Goal: Information Seeking & Learning: Learn about a topic

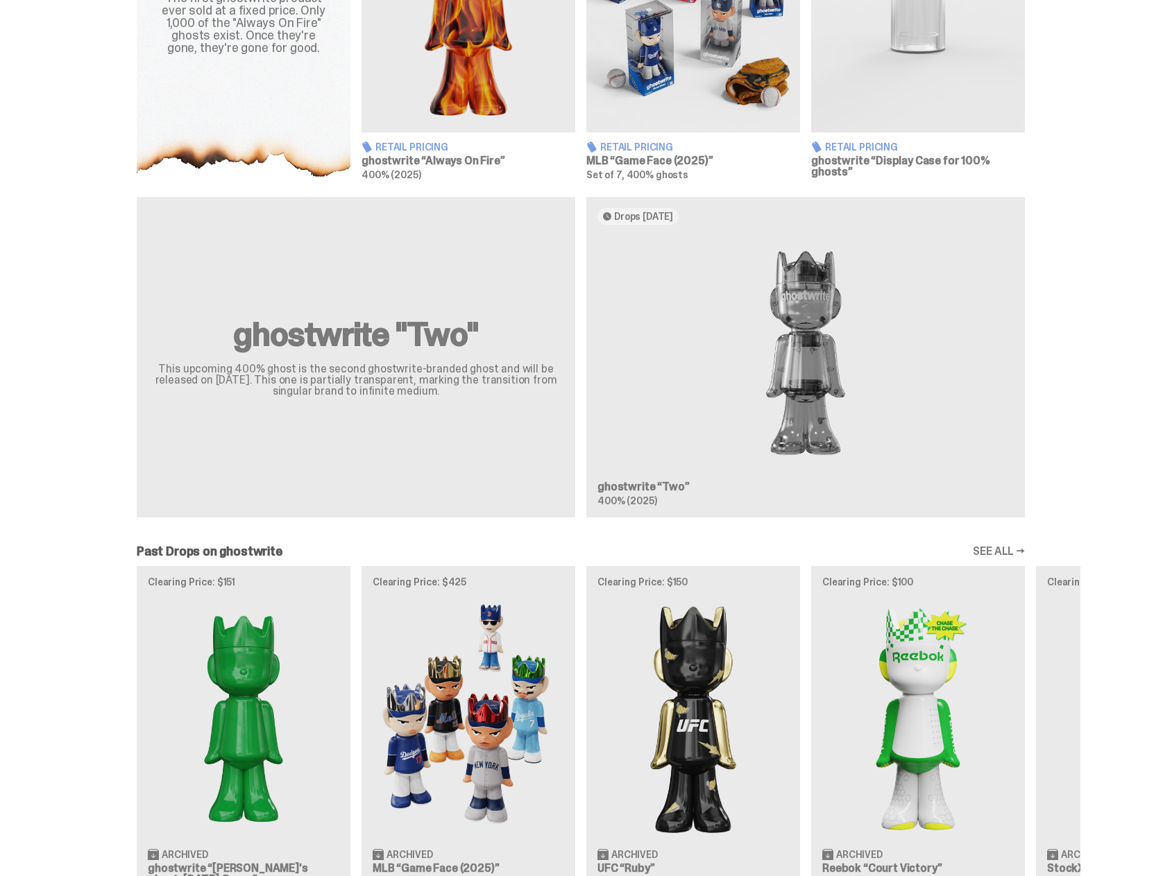
scroll to position [974, 0]
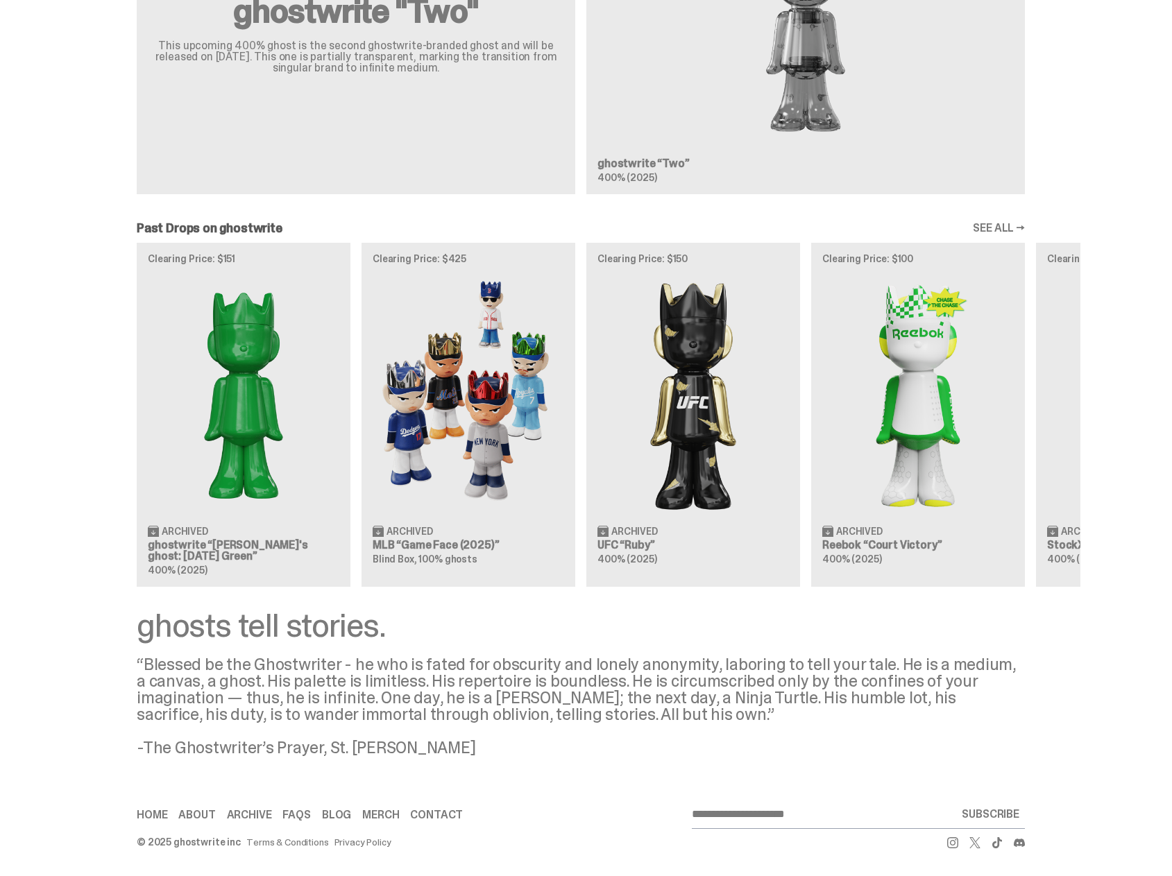
click at [467, 388] on div "Clearing Price: $151 Archived ghostwrite “[PERSON_NAME]'s ghost: [DATE] Green” …" at bounding box center [580, 415] width 999 height 344
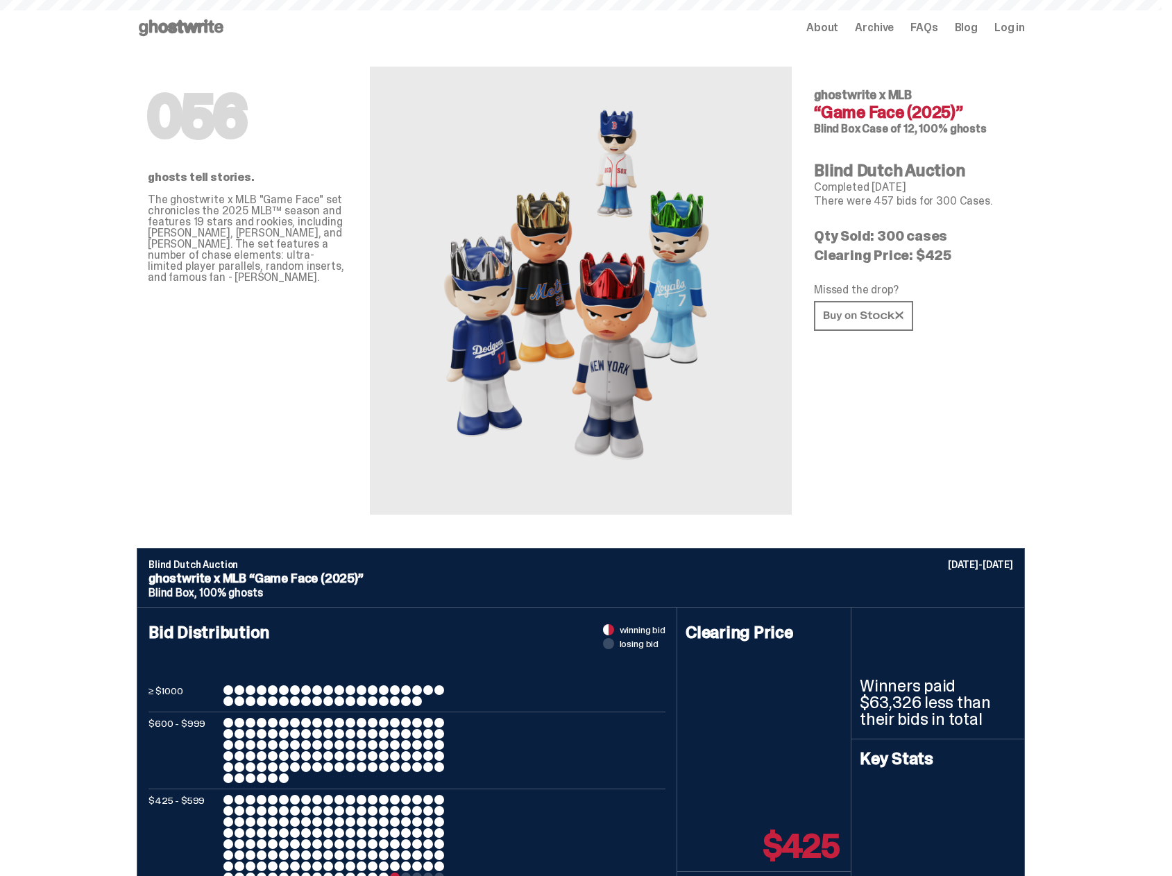
type input "**********"
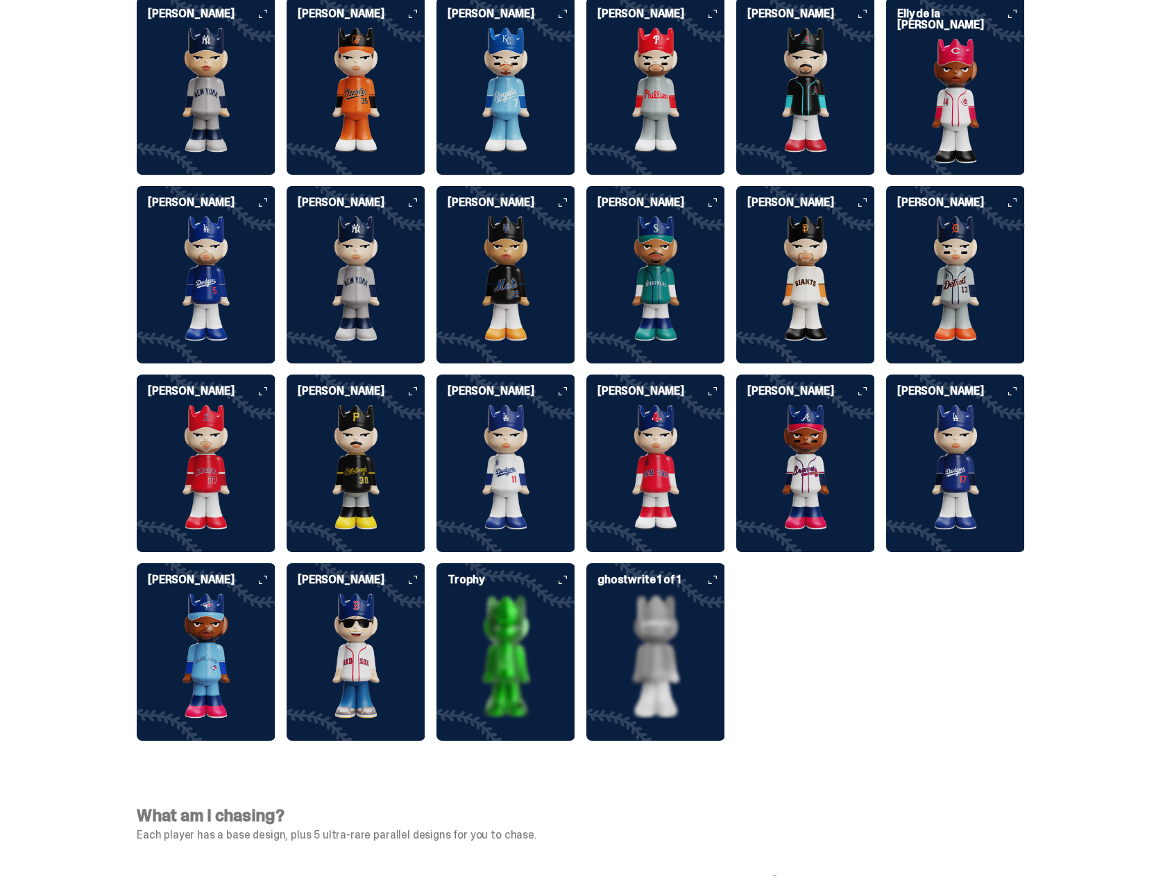
scroll to position [3534, 0]
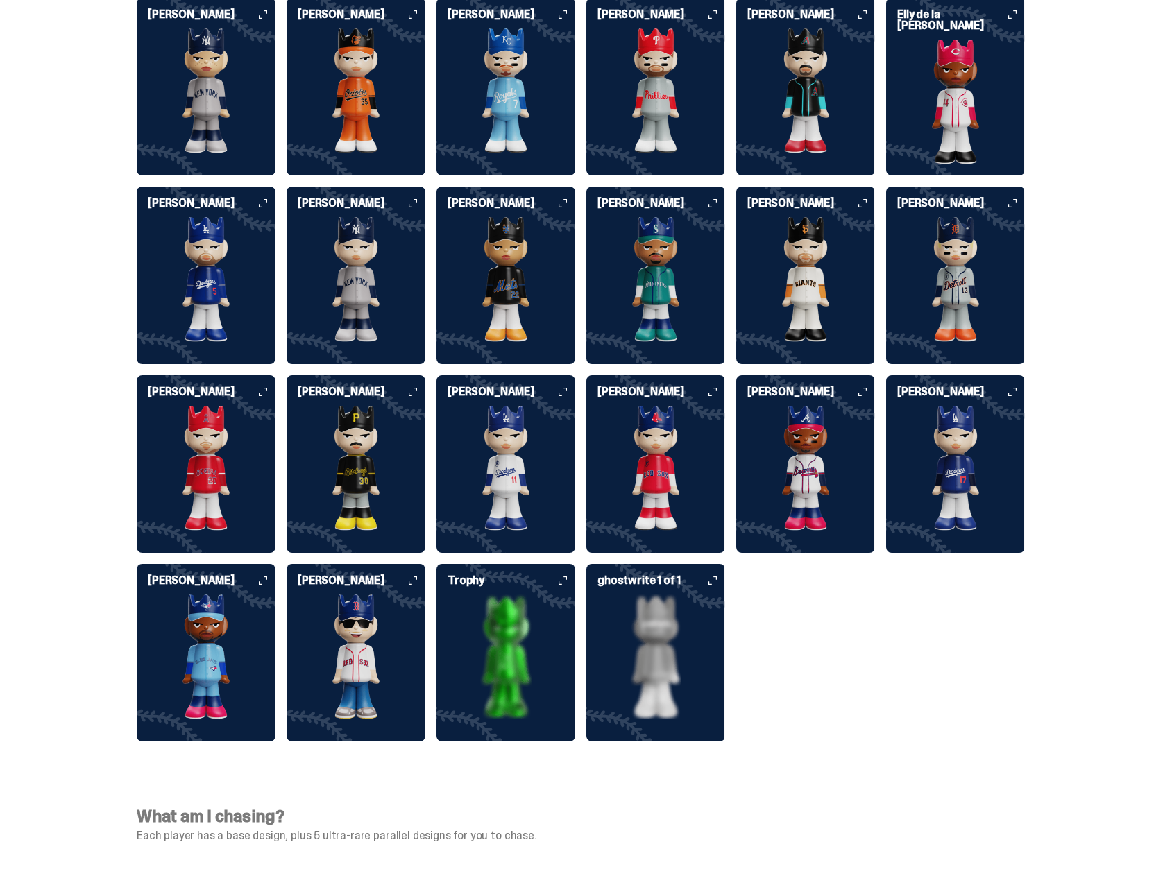
click at [514, 614] on img at bounding box center [505, 657] width 139 height 125
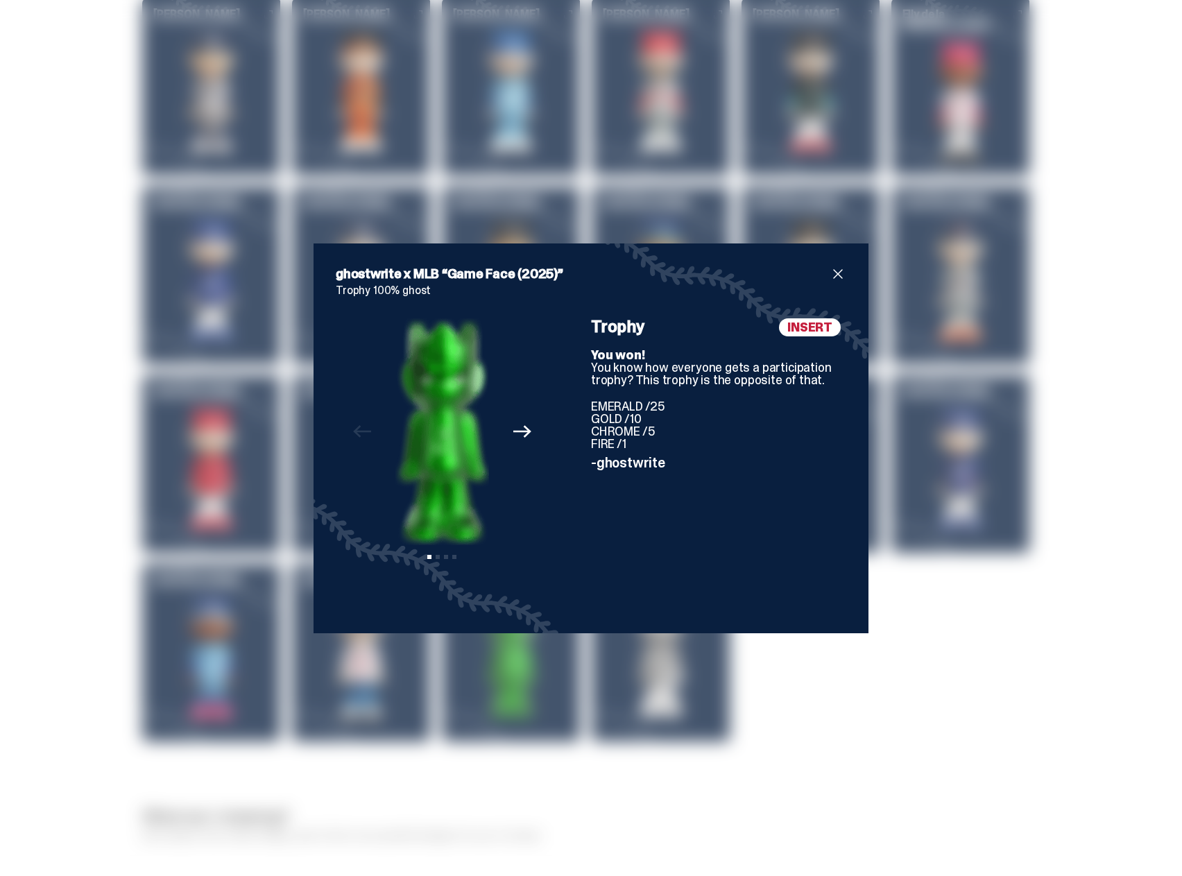
click at [836, 273] on span "close" at bounding box center [838, 274] width 17 height 17
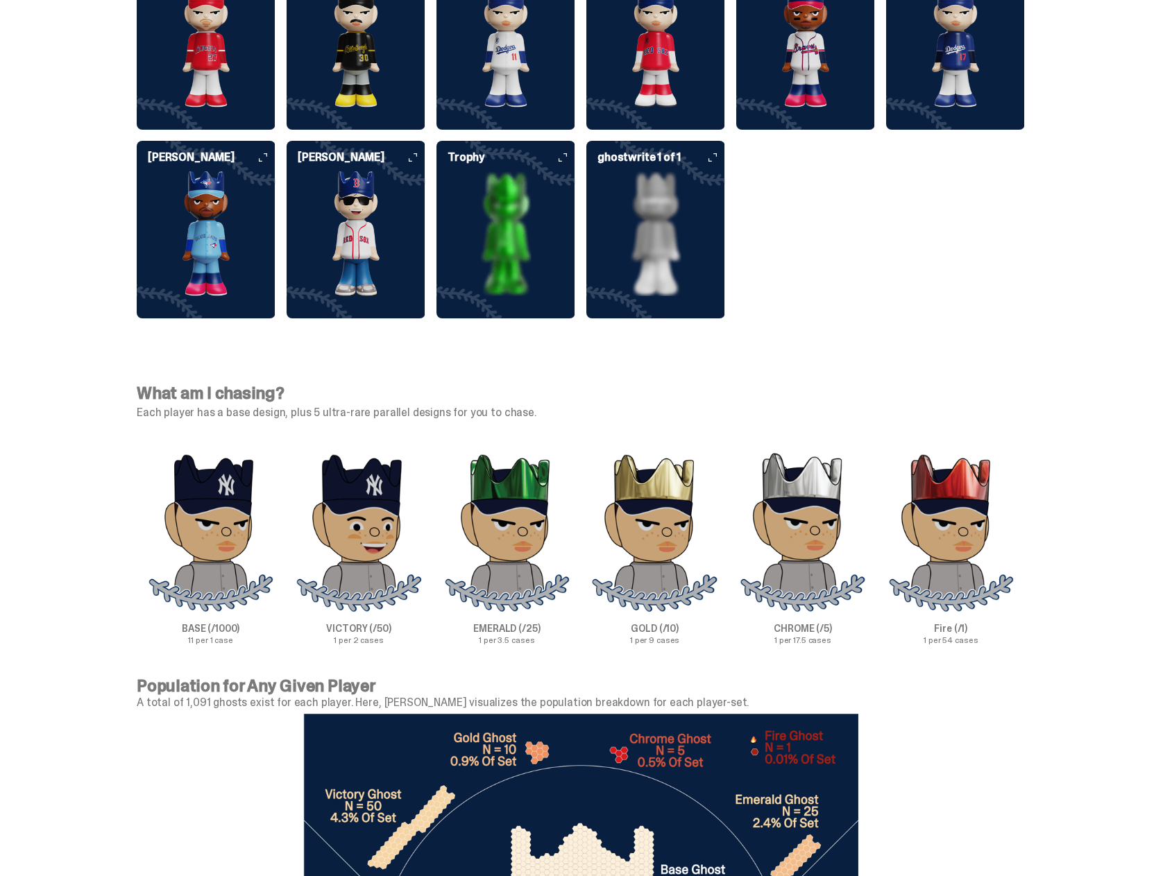
scroll to position [4025, 0]
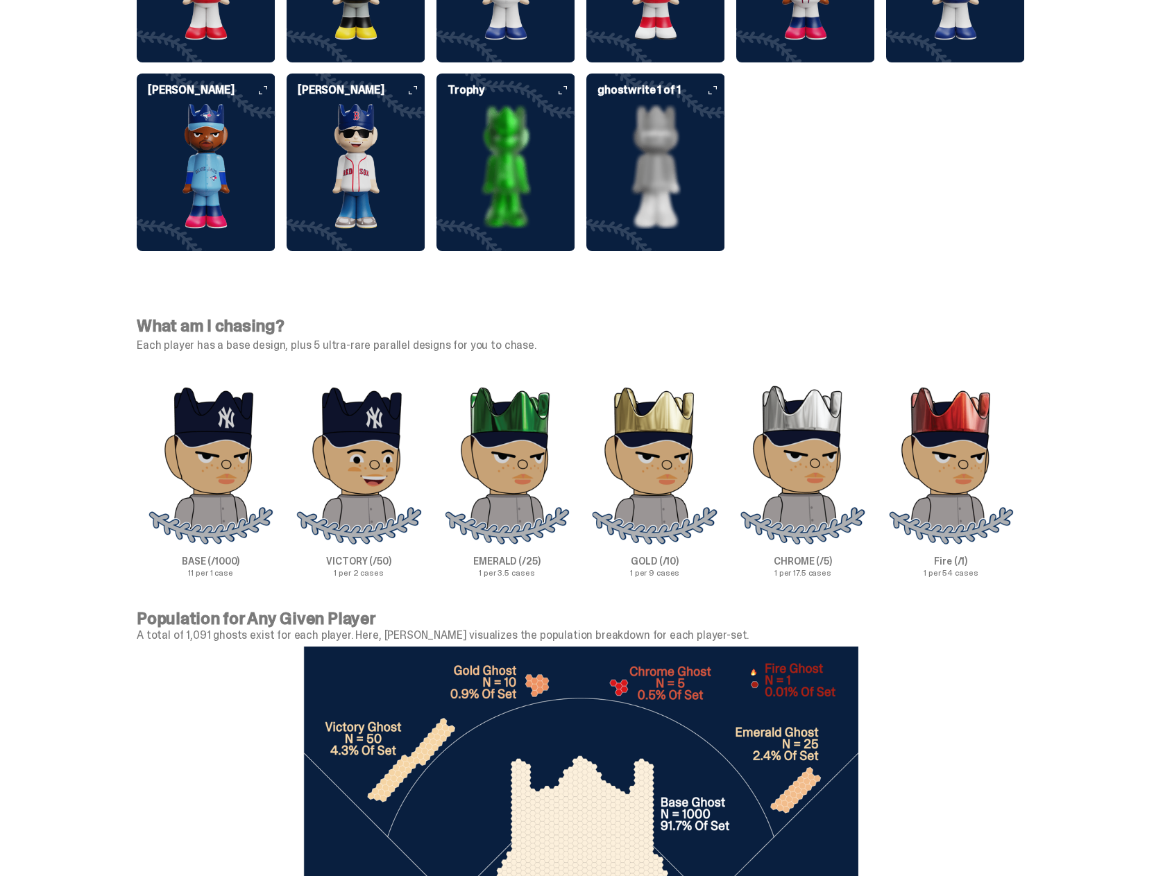
click at [502, 142] on img at bounding box center [505, 166] width 139 height 125
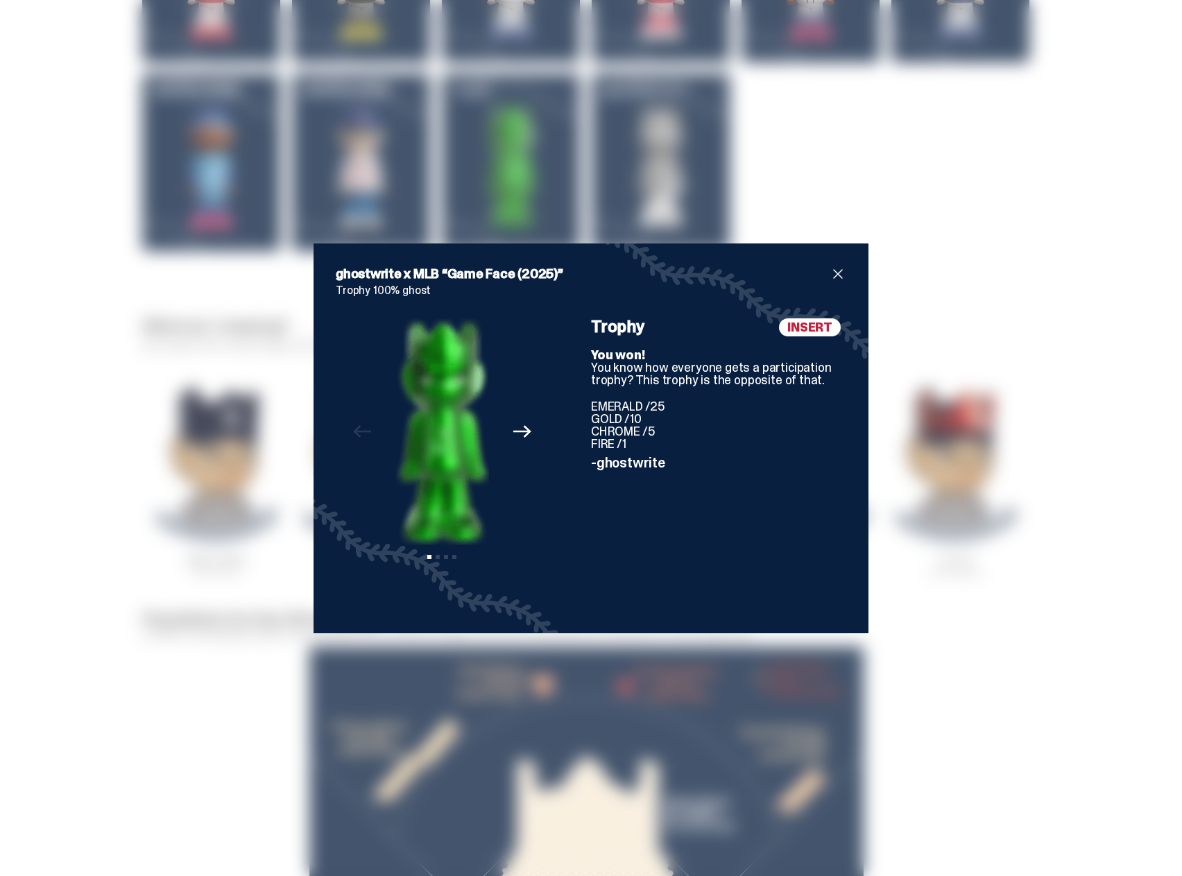
click at [572, 89] on div "ghostwrite x MLB “Game Face (2025)” Trophy 100% ghost Previous Next View slide …" at bounding box center [591, 438] width 1182 height 876
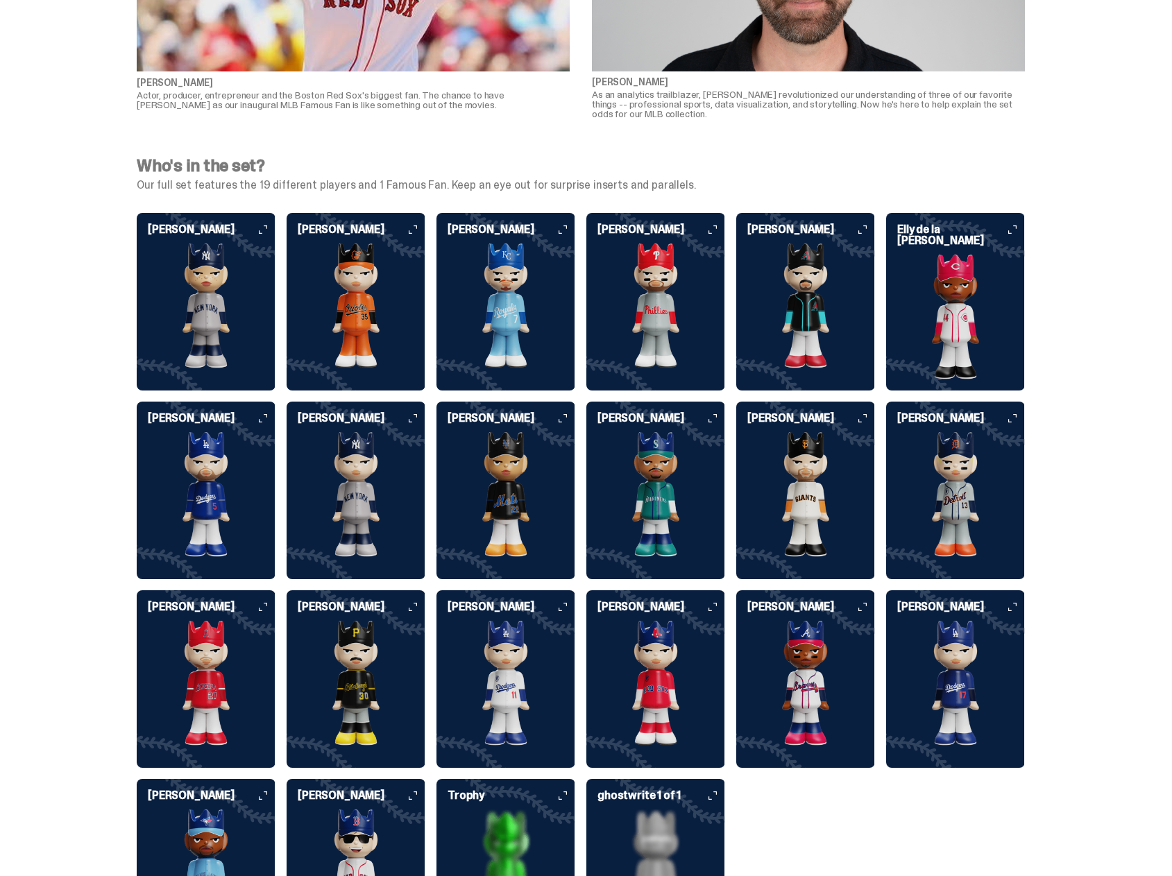
scroll to position [3886, 0]
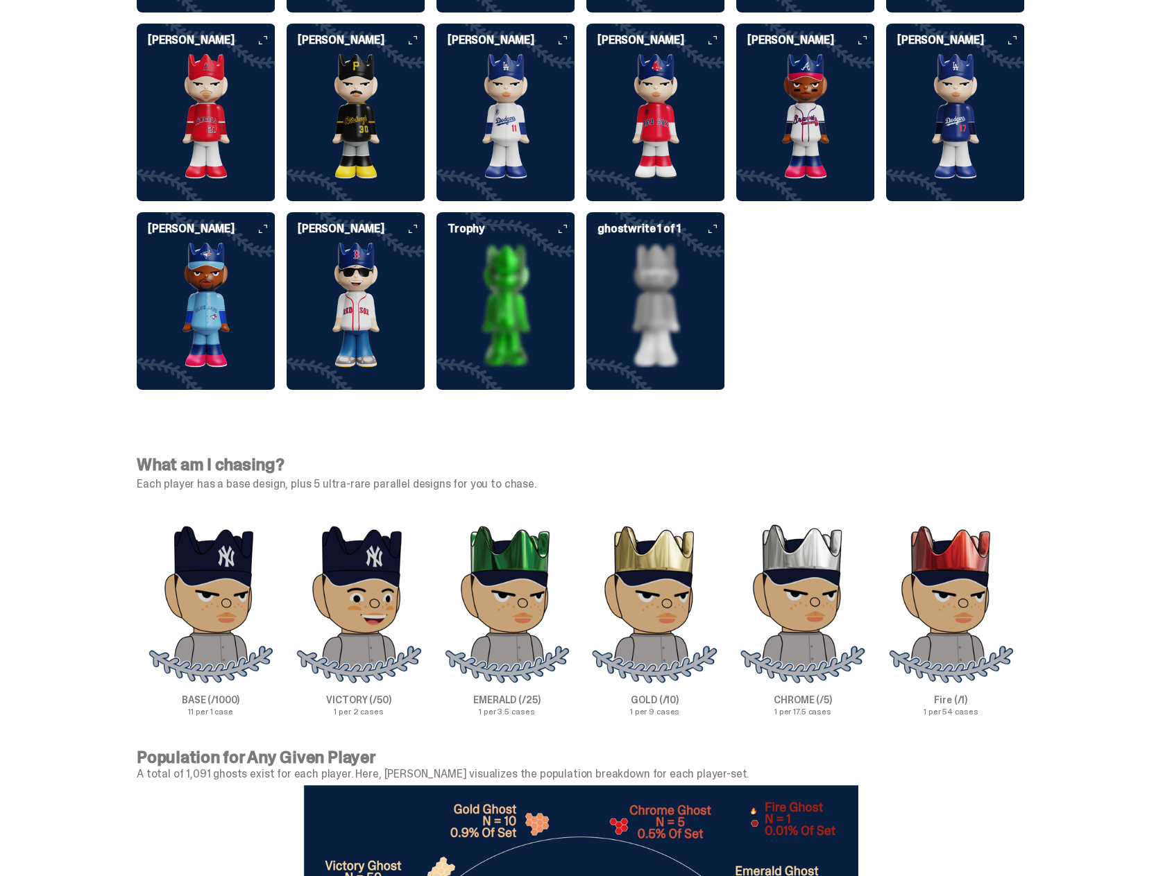
click at [554, 248] on img at bounding box center [505, 305] width 139 height 125
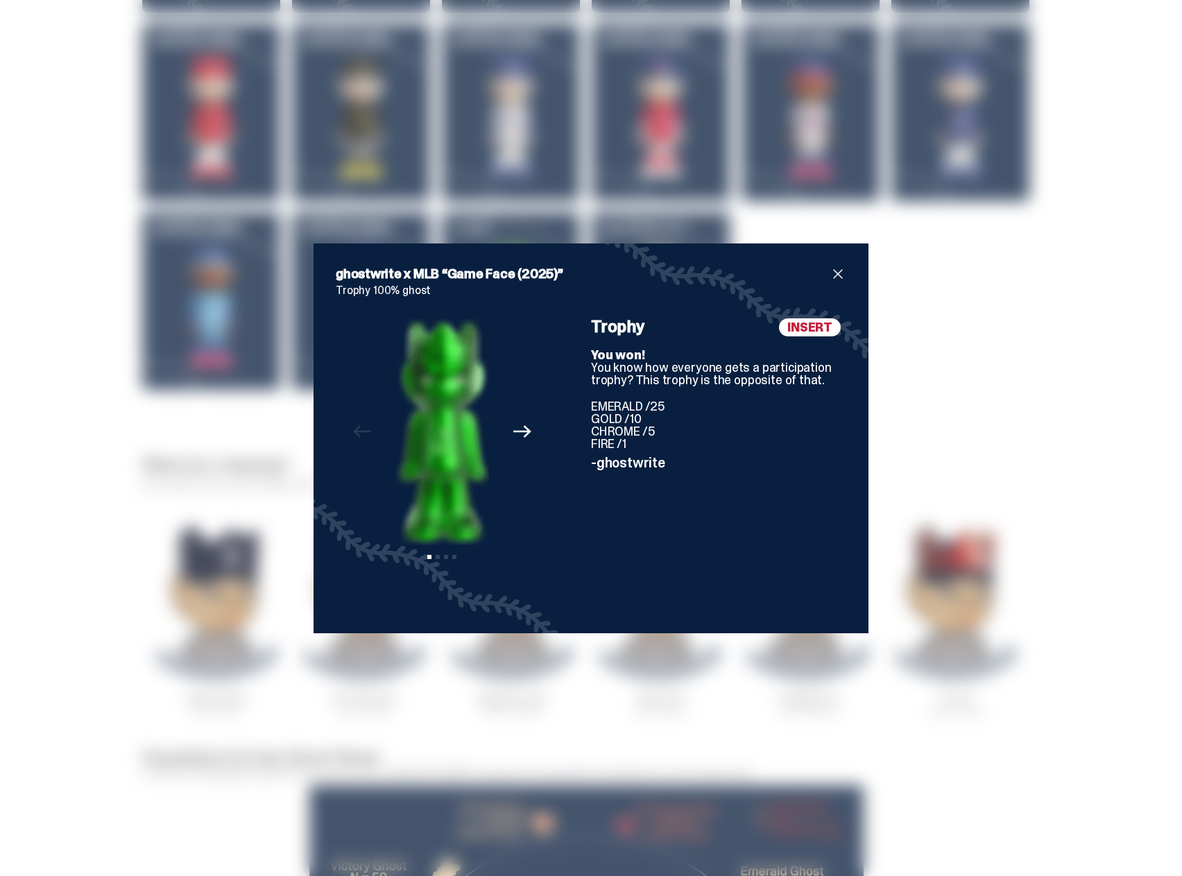
click at [834, 273] on span "close" at bounding box center [838, 274] width 17 height 17
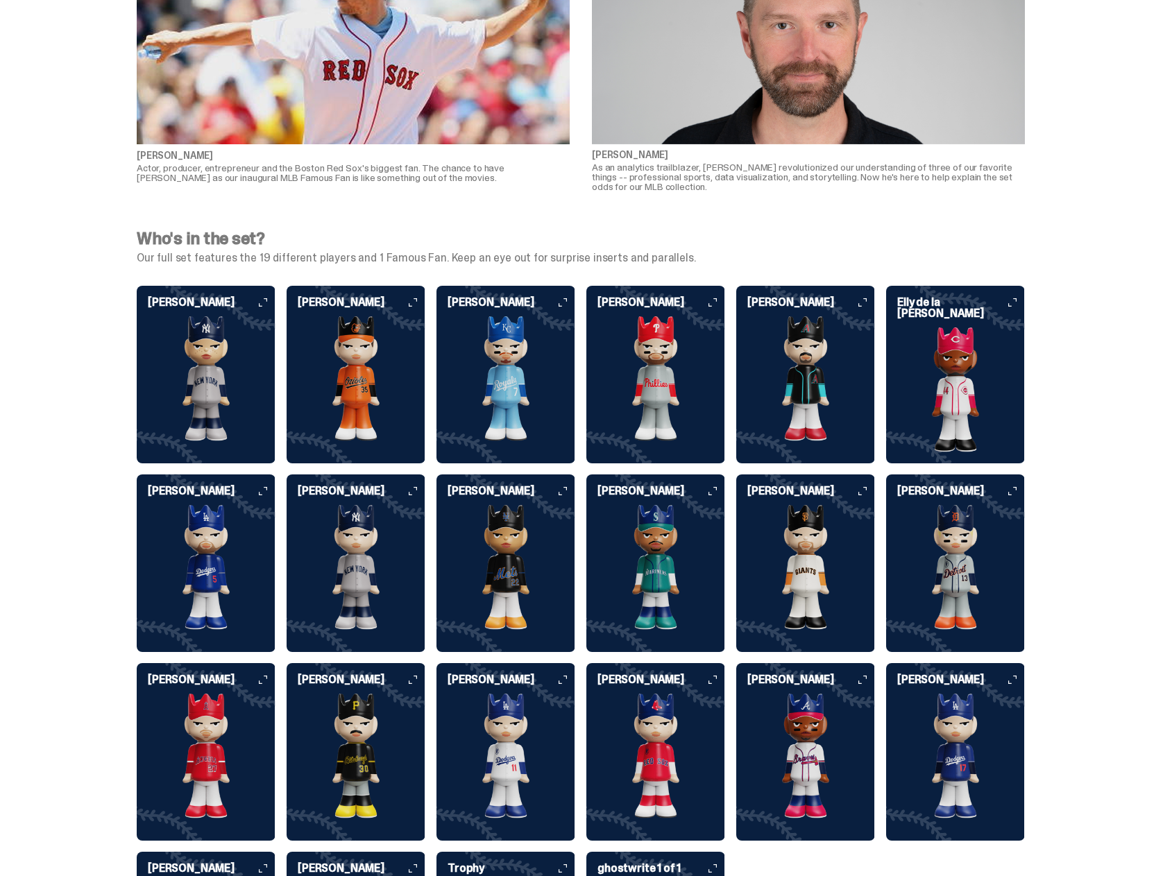
scroll to position [3331, 0]
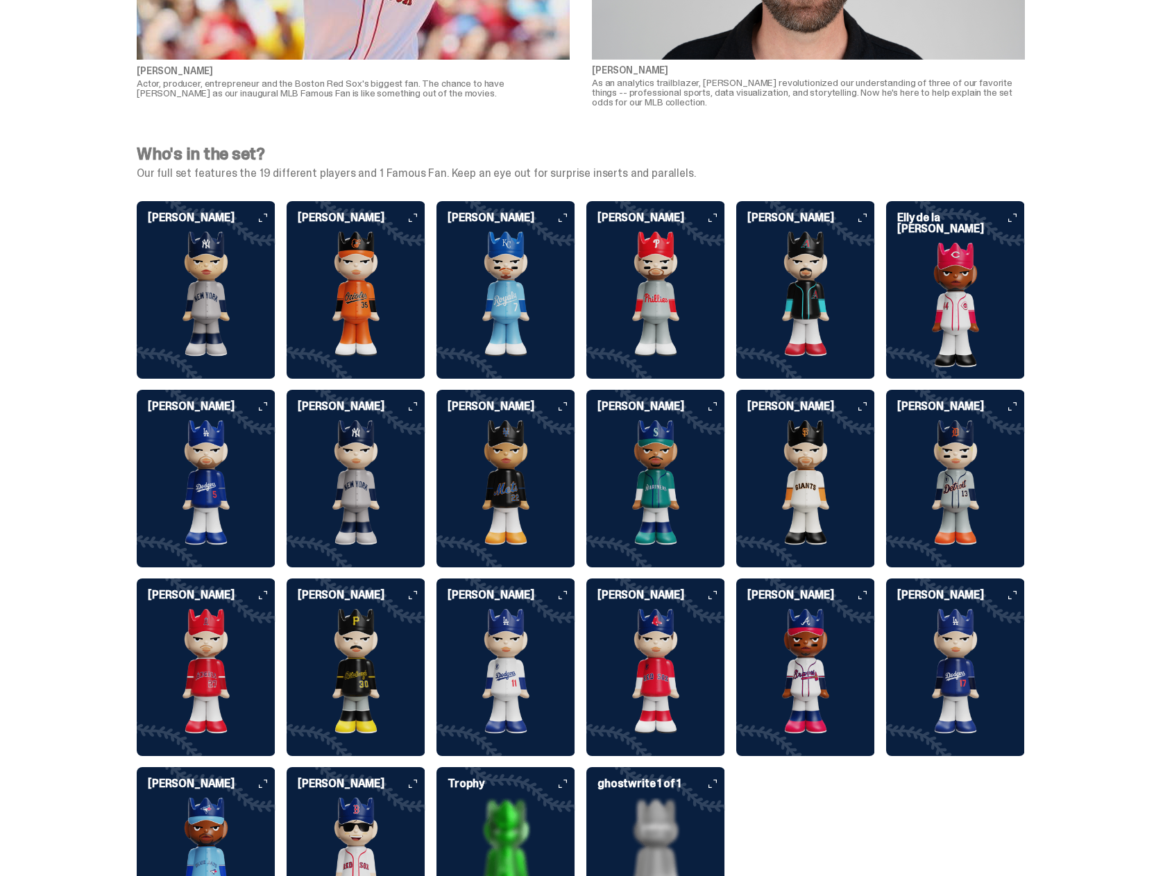
click at [371, 434] on img at bounding box center [356, 483] width 139 height 125
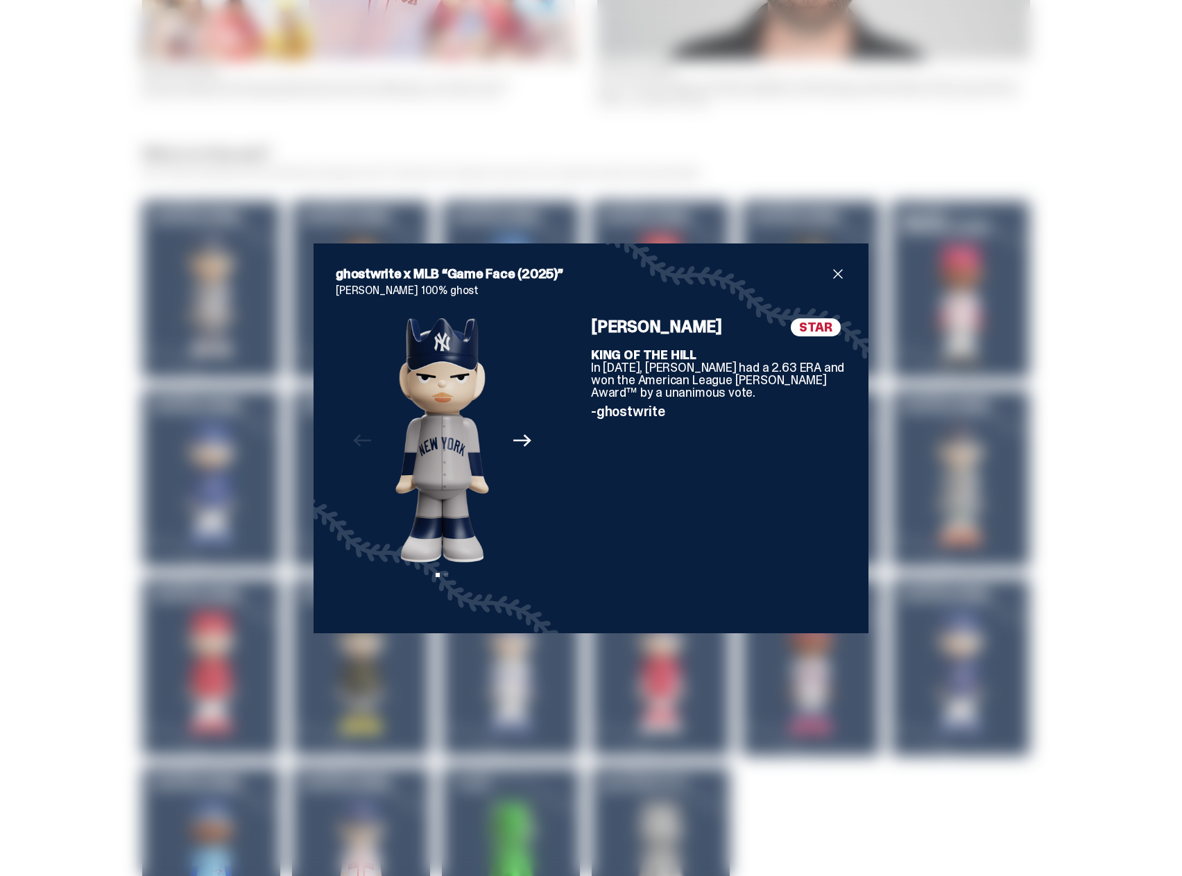
click at [844, 273] on div "ghostwrite x MLB “Game Face (2025)” Gerrit Cole 100% ghost Previous Next View s…" at bounding box center [591, 439] width 555 height 390
click at [833, 275] on span "close" at bounding box center [838, 274] width 17 height 17
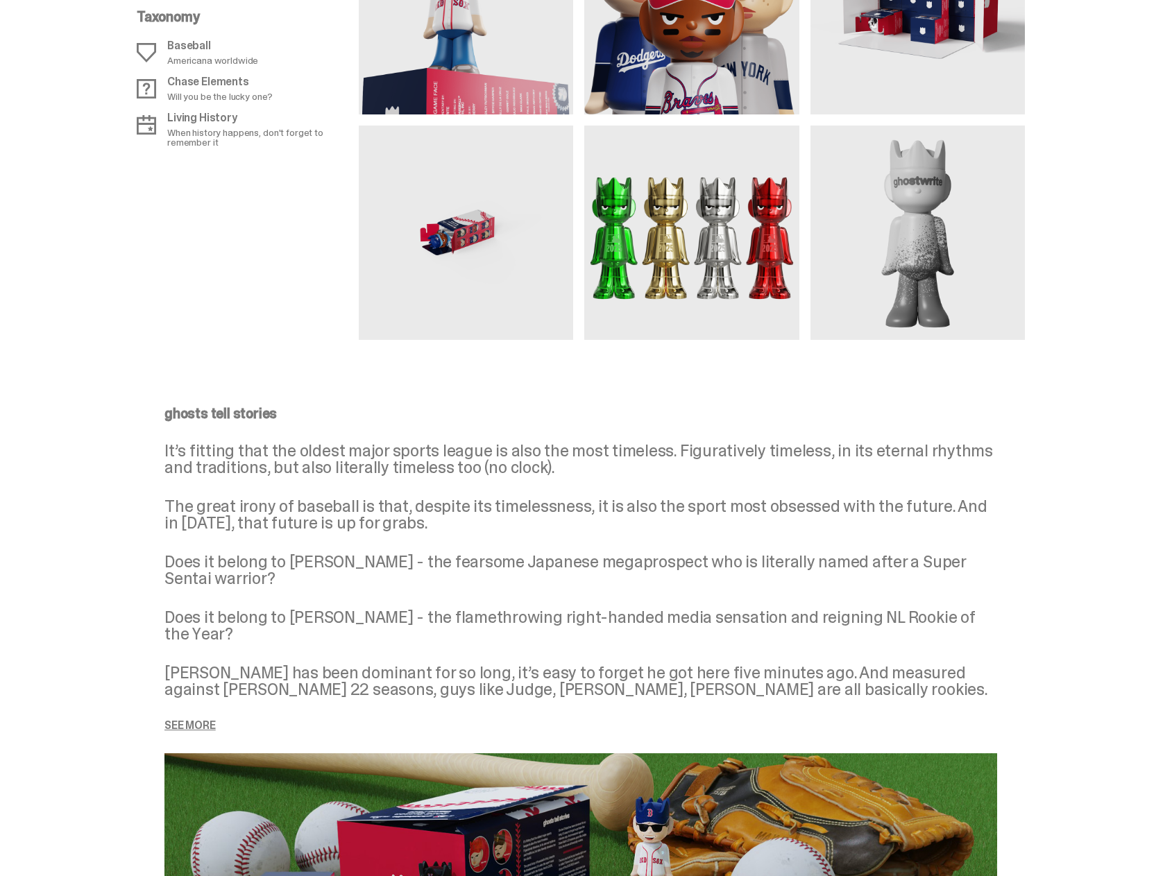
scroll to position [1314, 0]
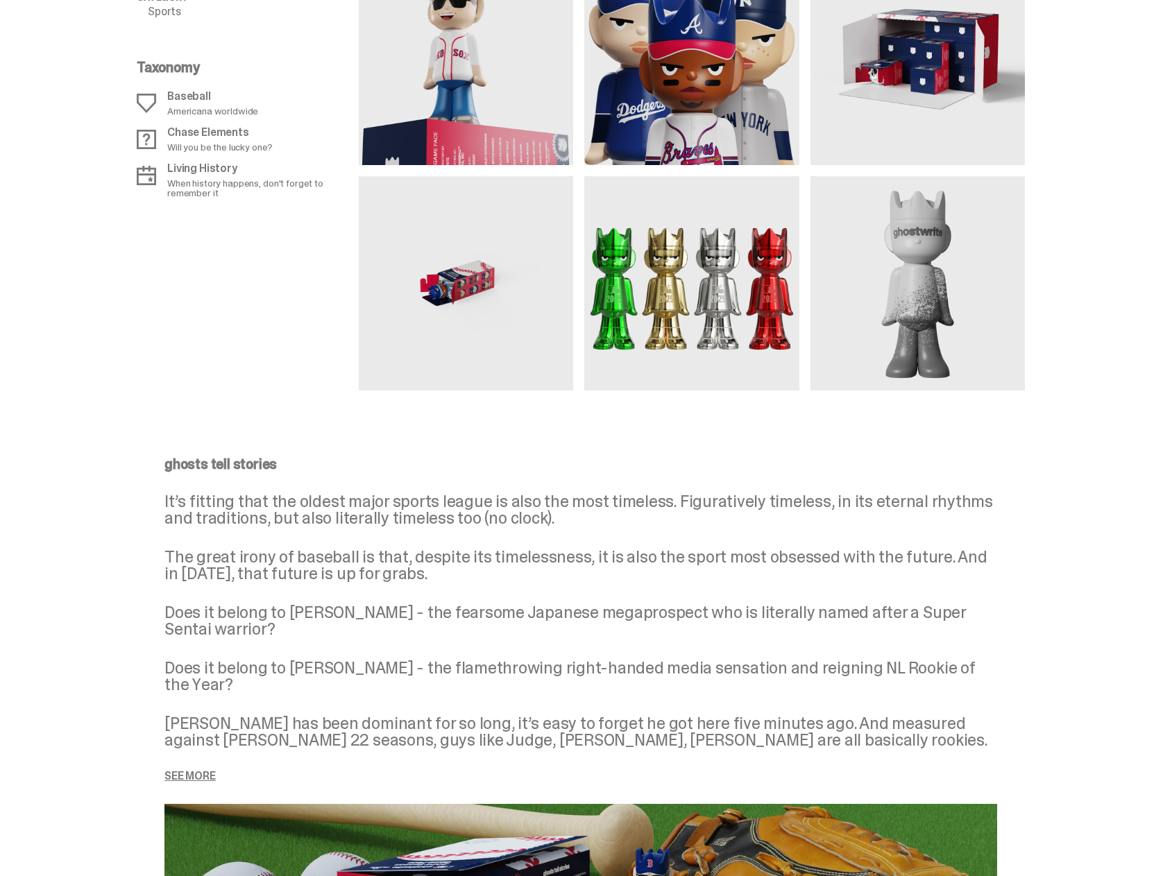
click at [202, 771] on p "See more" at bounding box center [580, 776] width 833 height 11
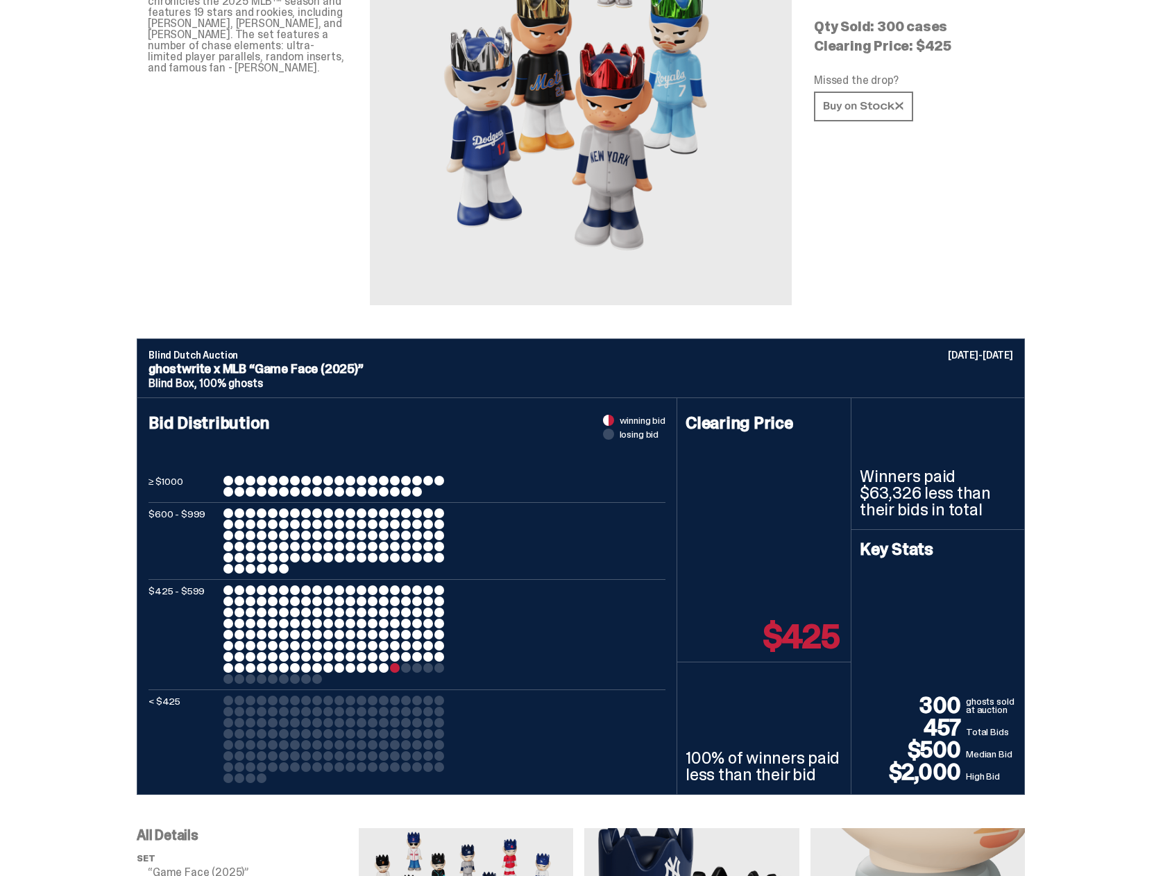
scroll to position [0, 0]
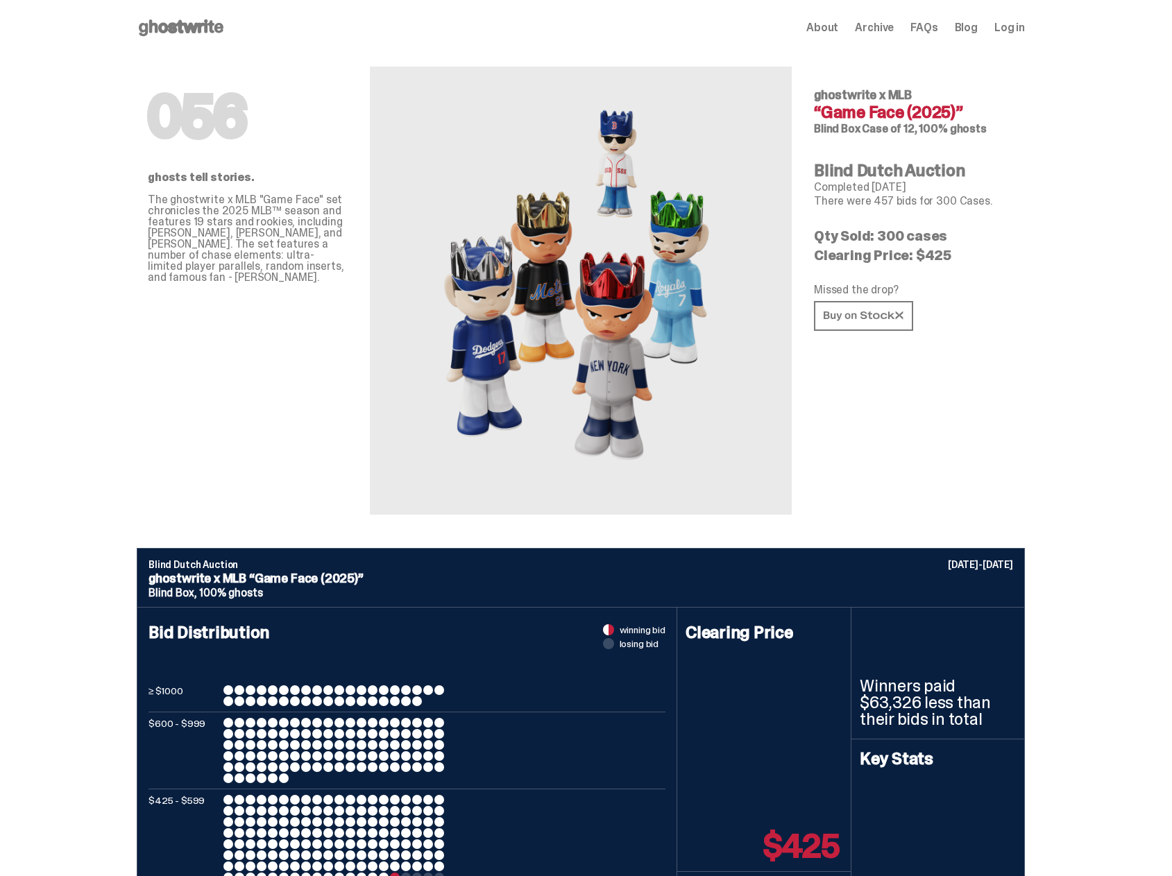
click at [935, 31] on span "FAQs" at bounding box center [923, 27] width 27 height 11
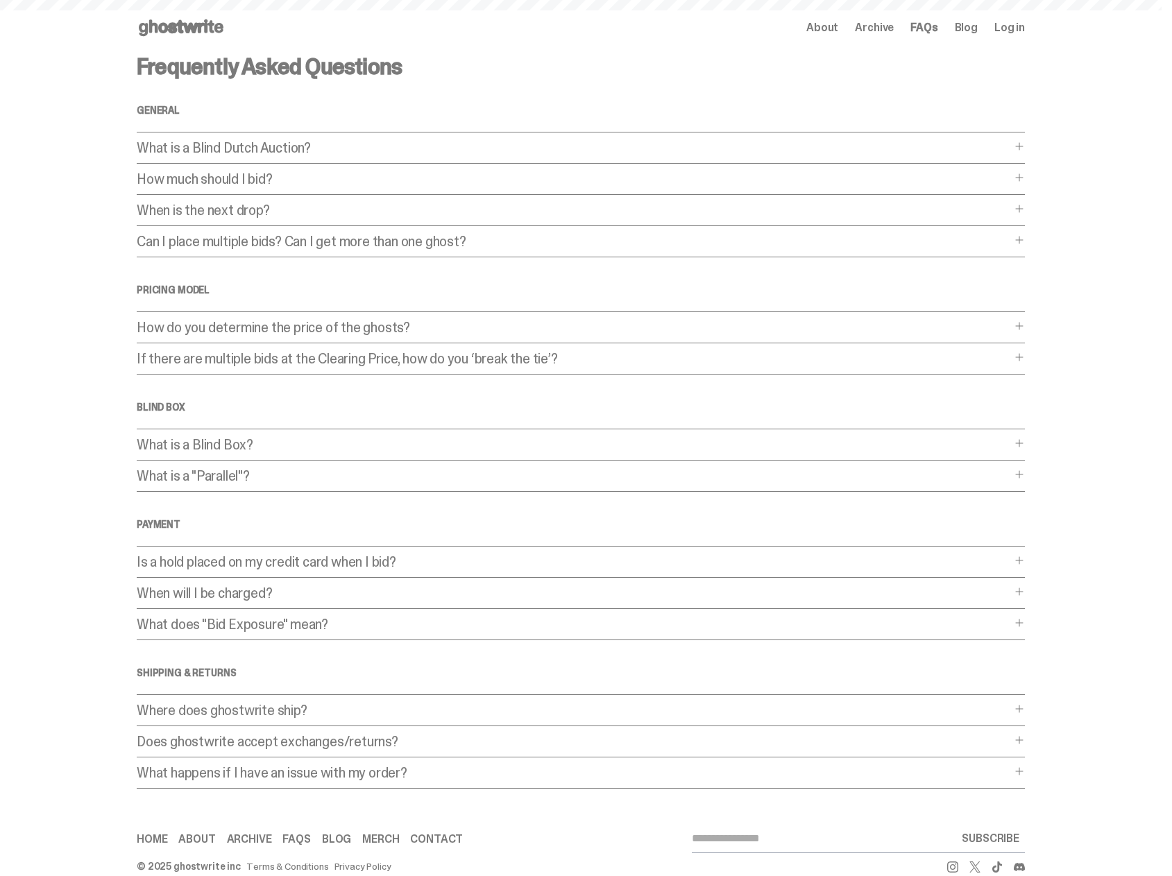
type input "**********"
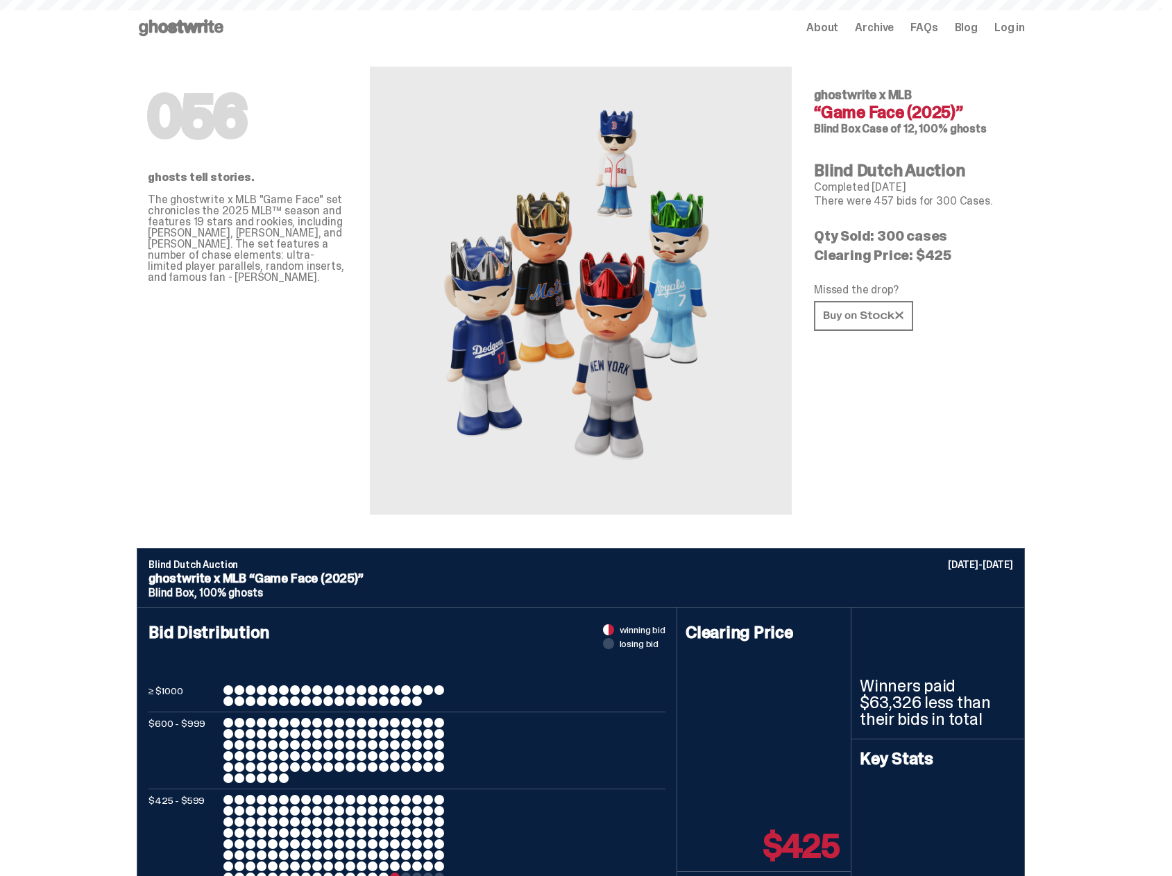
type input "**********"
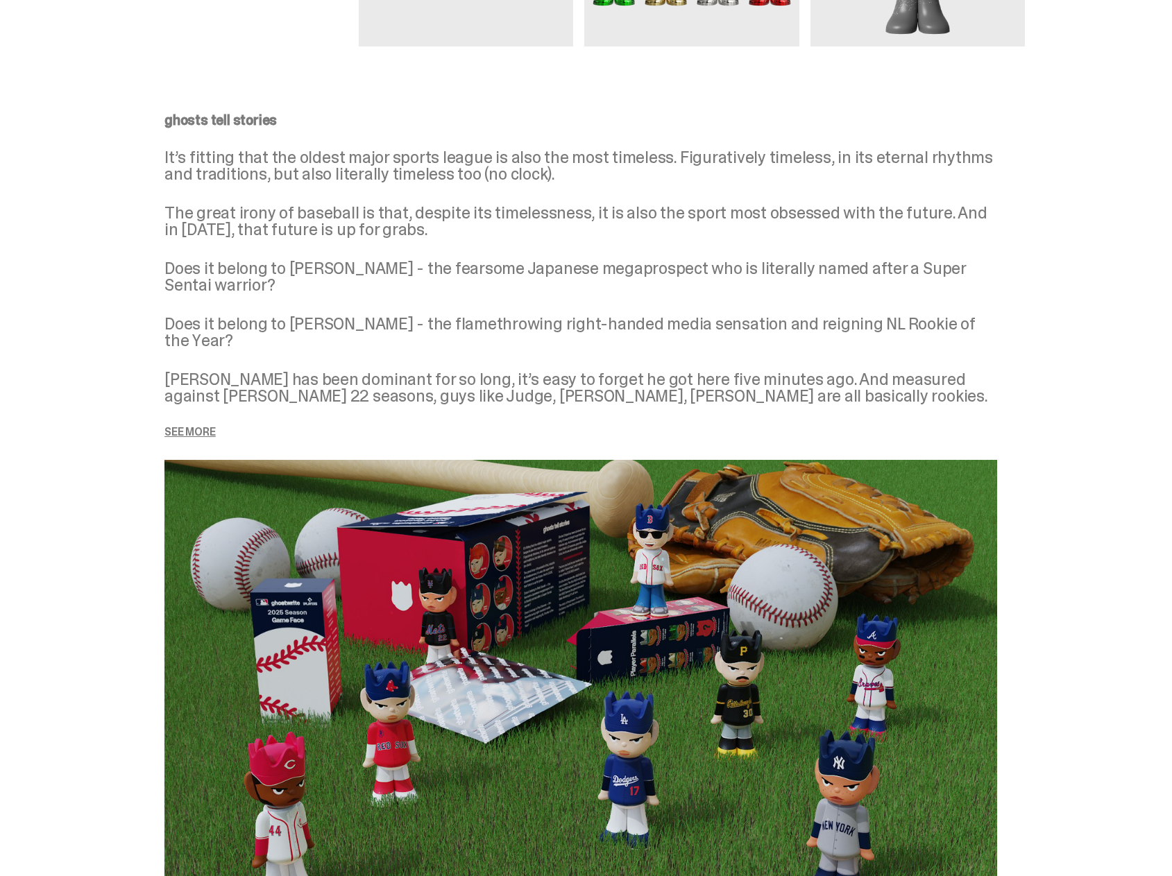
scroll to position [1665, 0]
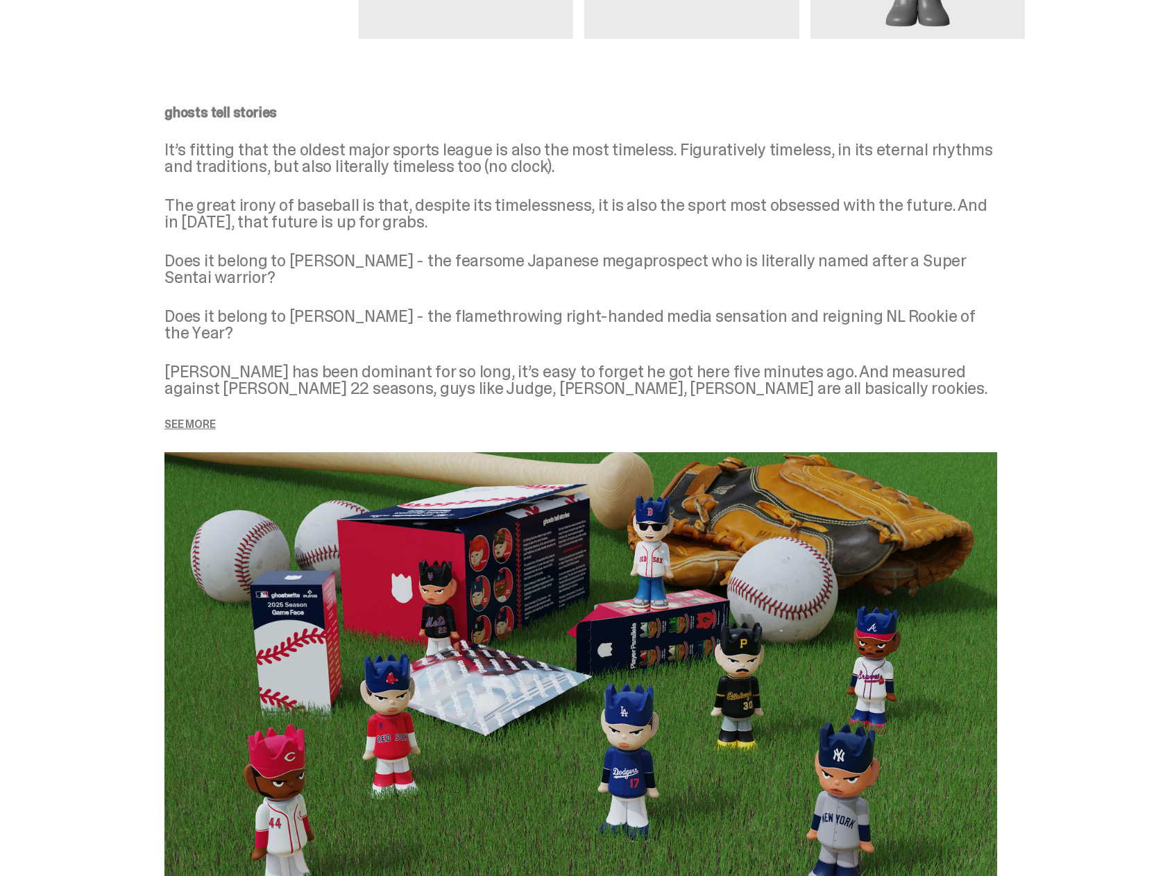
click at [212, 419] on p "See more" at bounding box center [580, 424] width 833 height 11
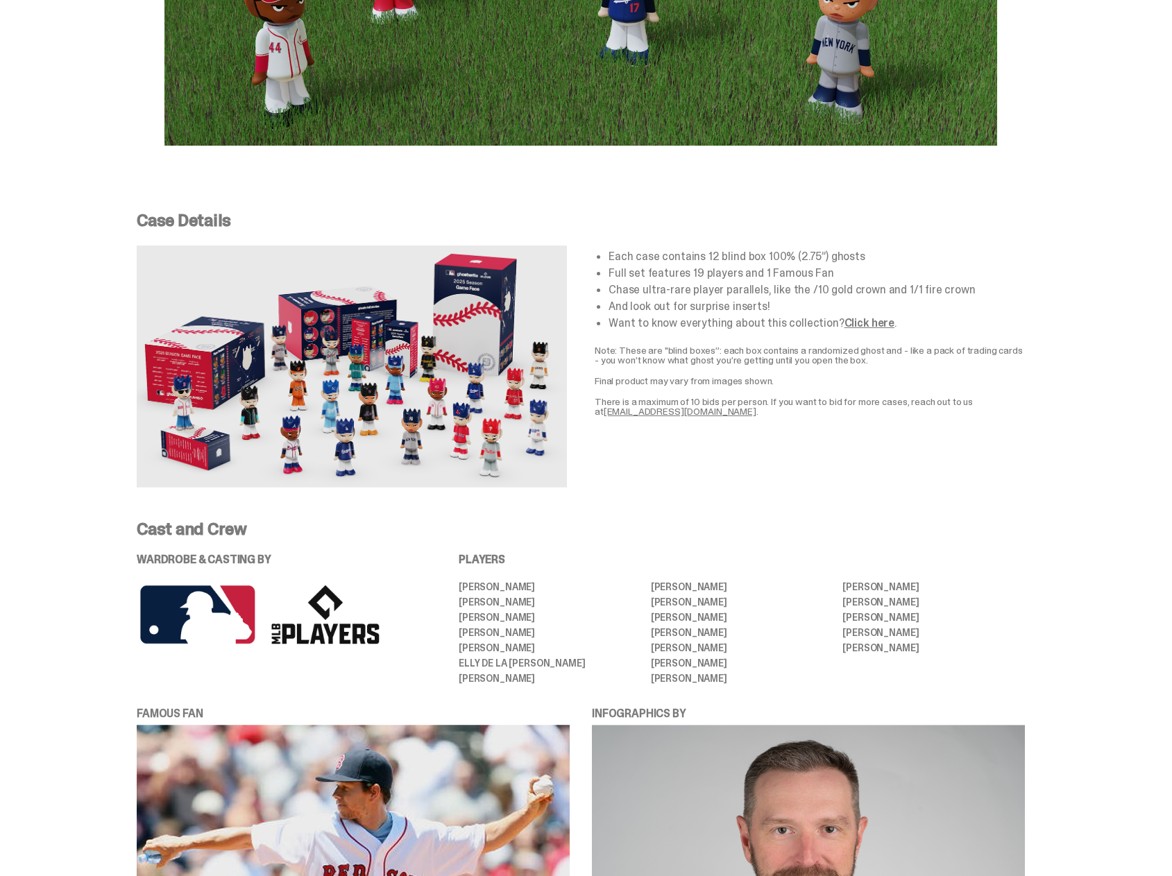
scroll to position [2637, 0]
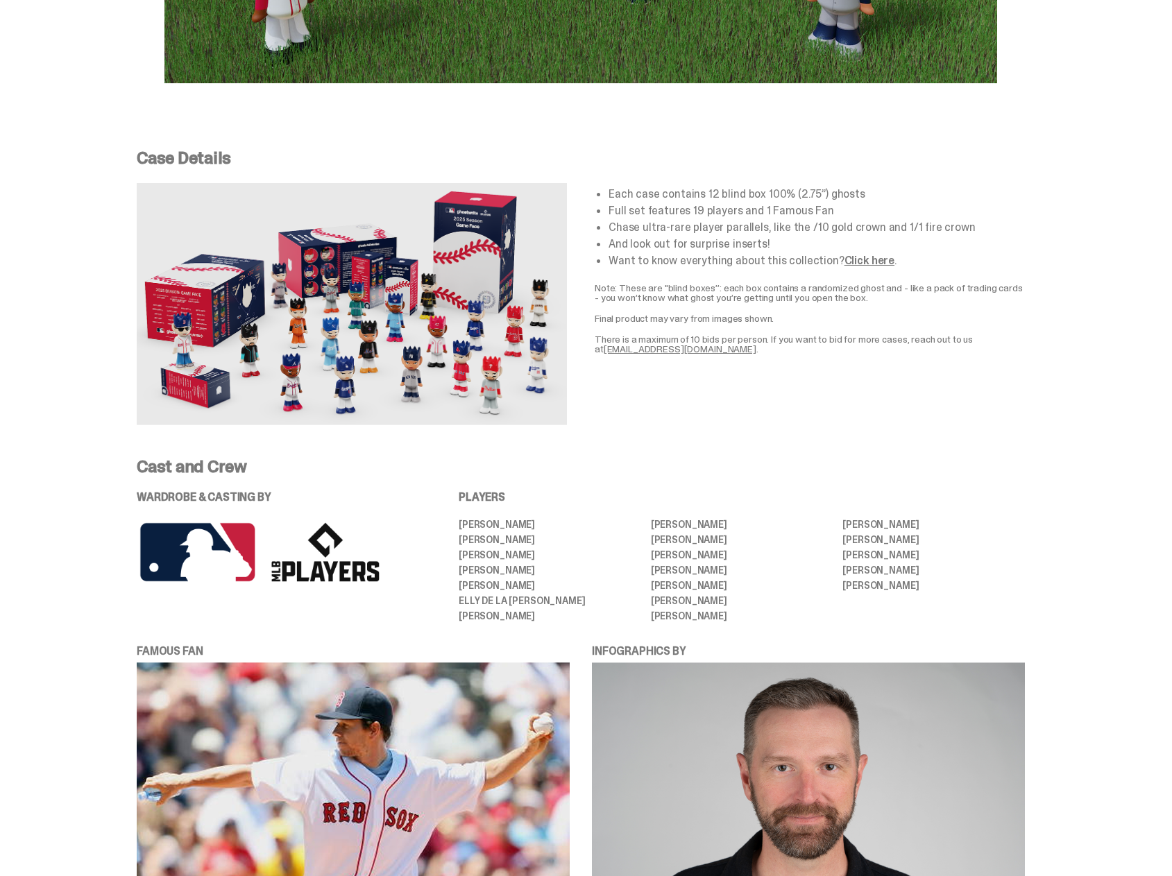
click at [874, 253] on link "Click here" at bounding box center [869, 260] width 50 height 15
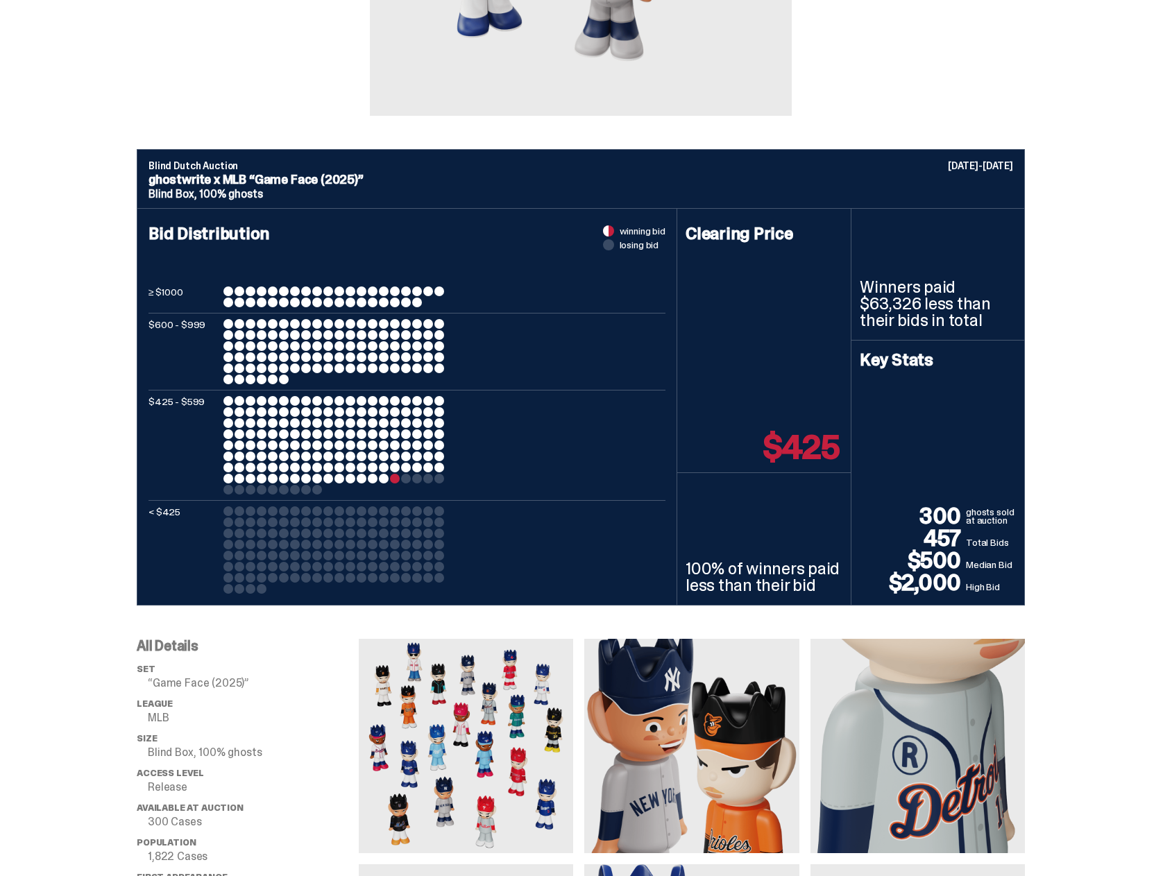
scroll to position [0, 0]
